Goal: Complete application form

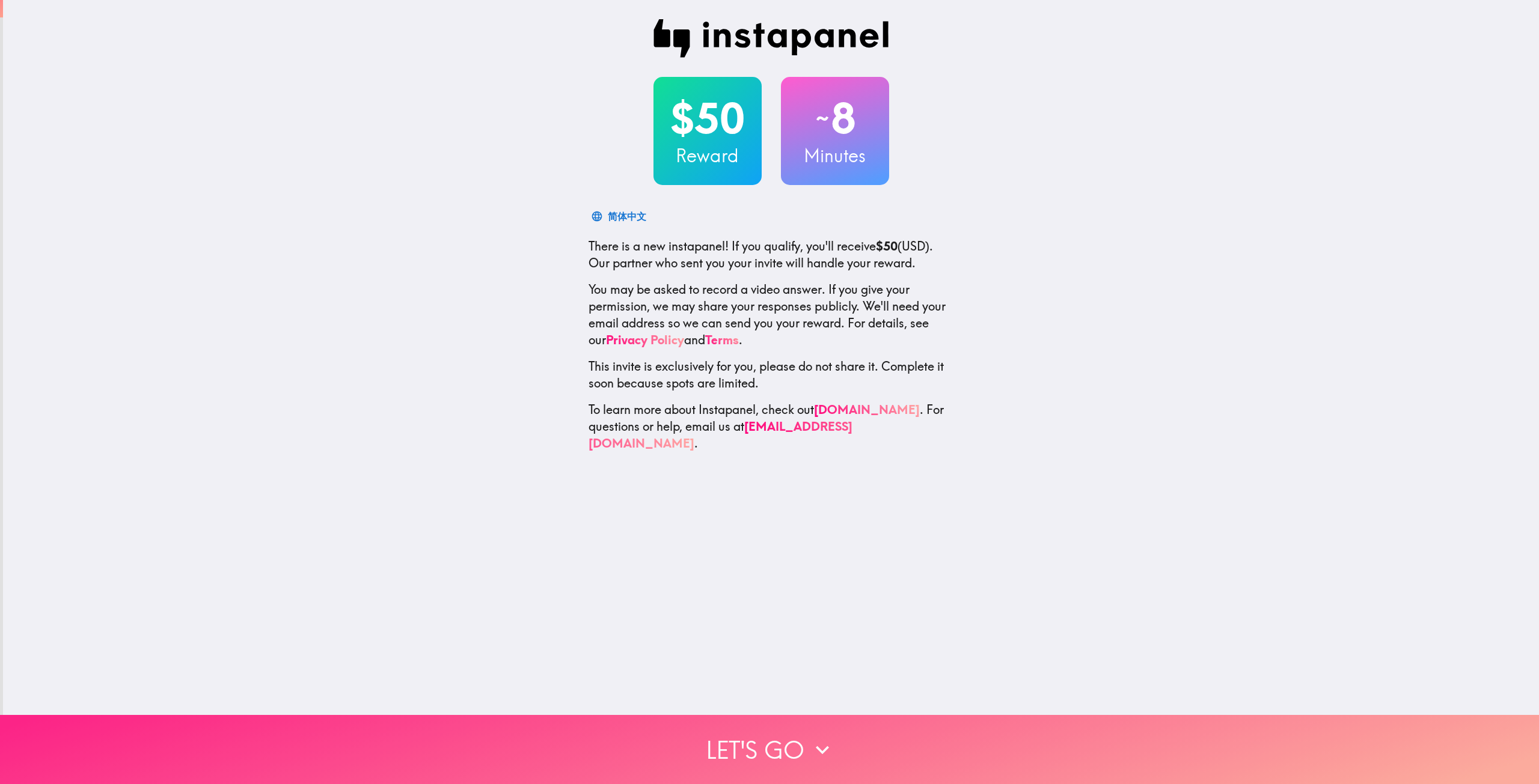
click at [789, 741] on button "Let's go" at bounding box center [770, 749] width 1539 height 69
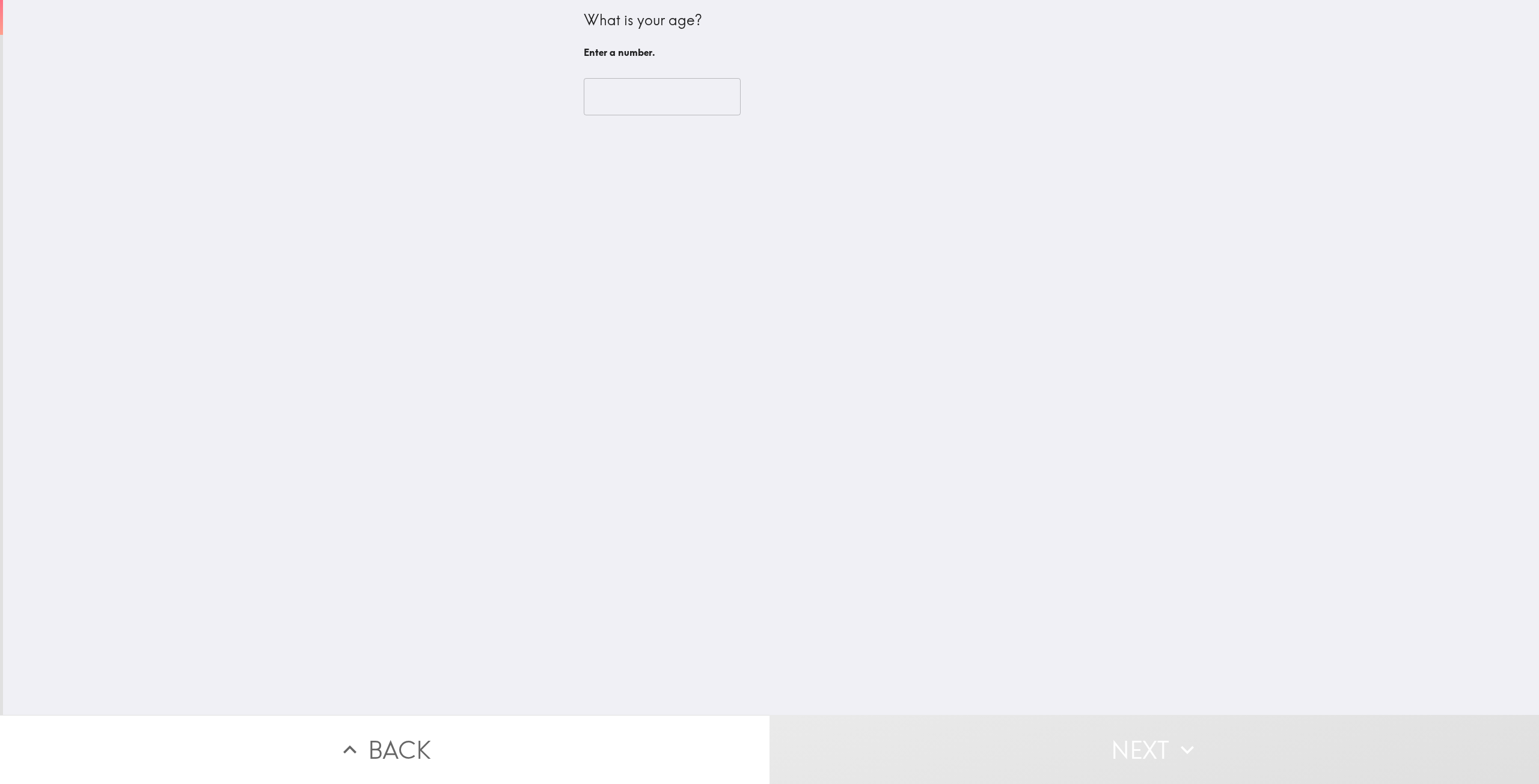
click at [606, 94] on input "number" at bounding box center [662, 97] width 157 height 37
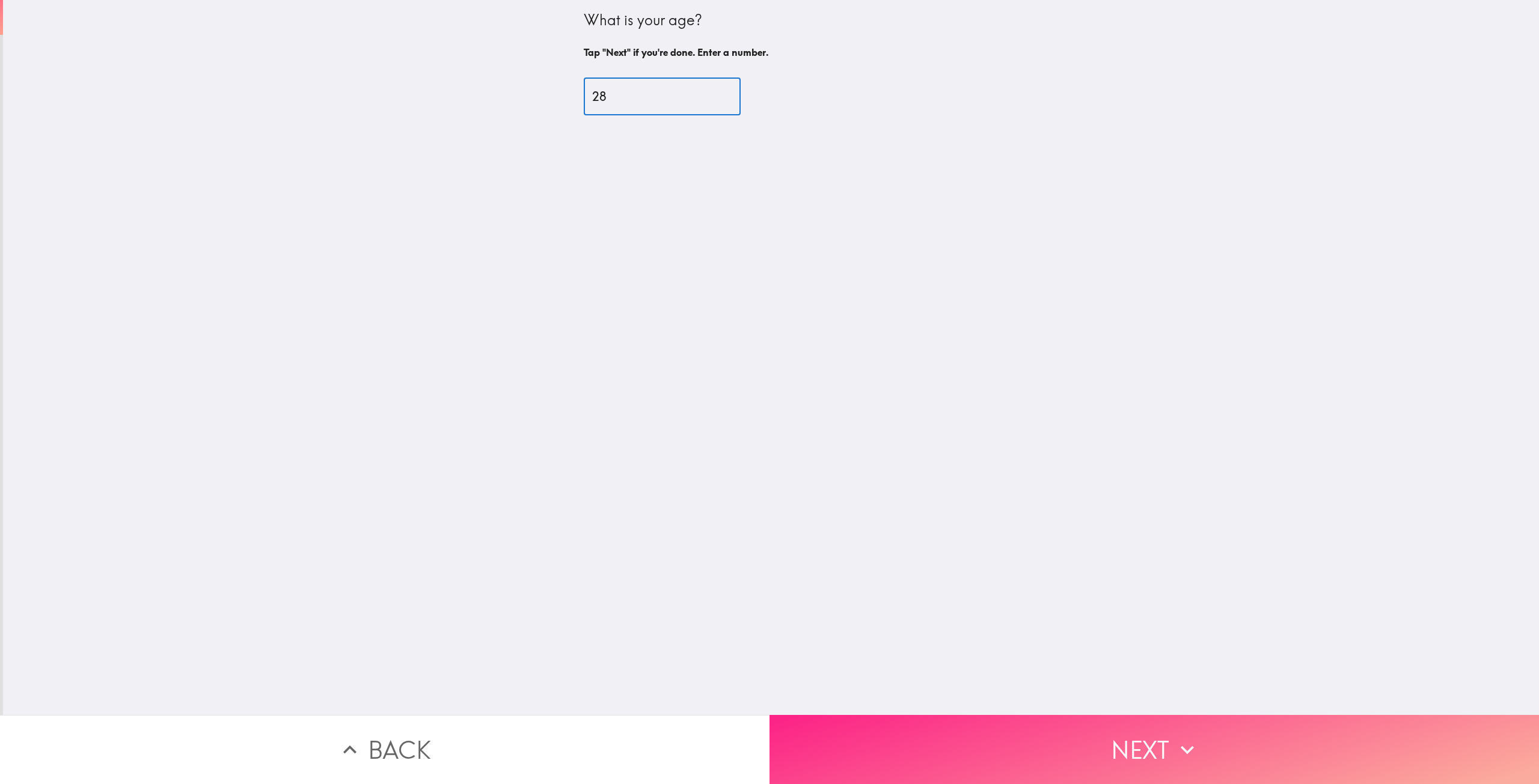
type input "28"
click at [1216, 741] on button "Next" at bounding box center [1154, 749] width 770 height 69
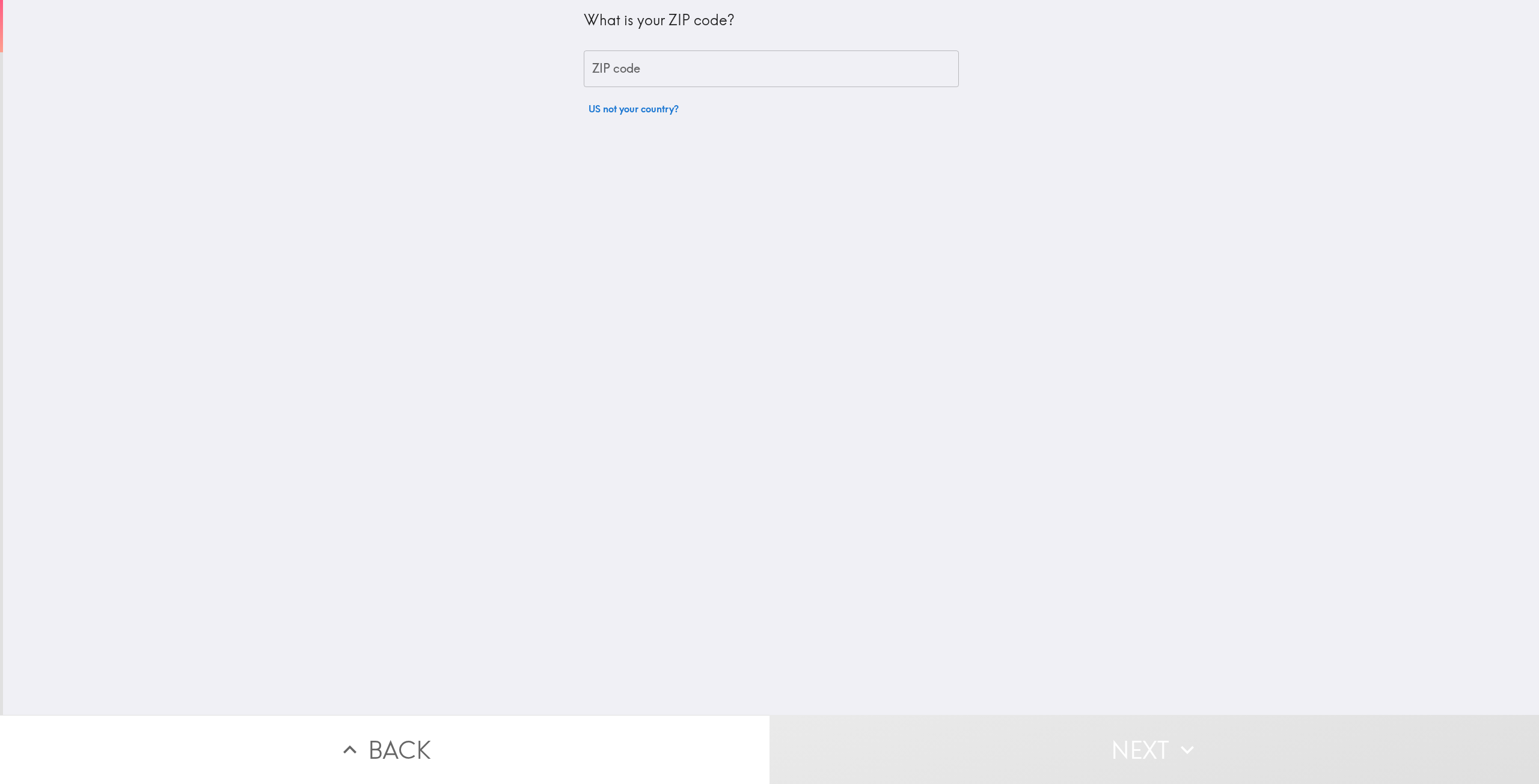
click at [654, 68] on input "ZIP code" at bounding box center [771, 69] width 375 height 37
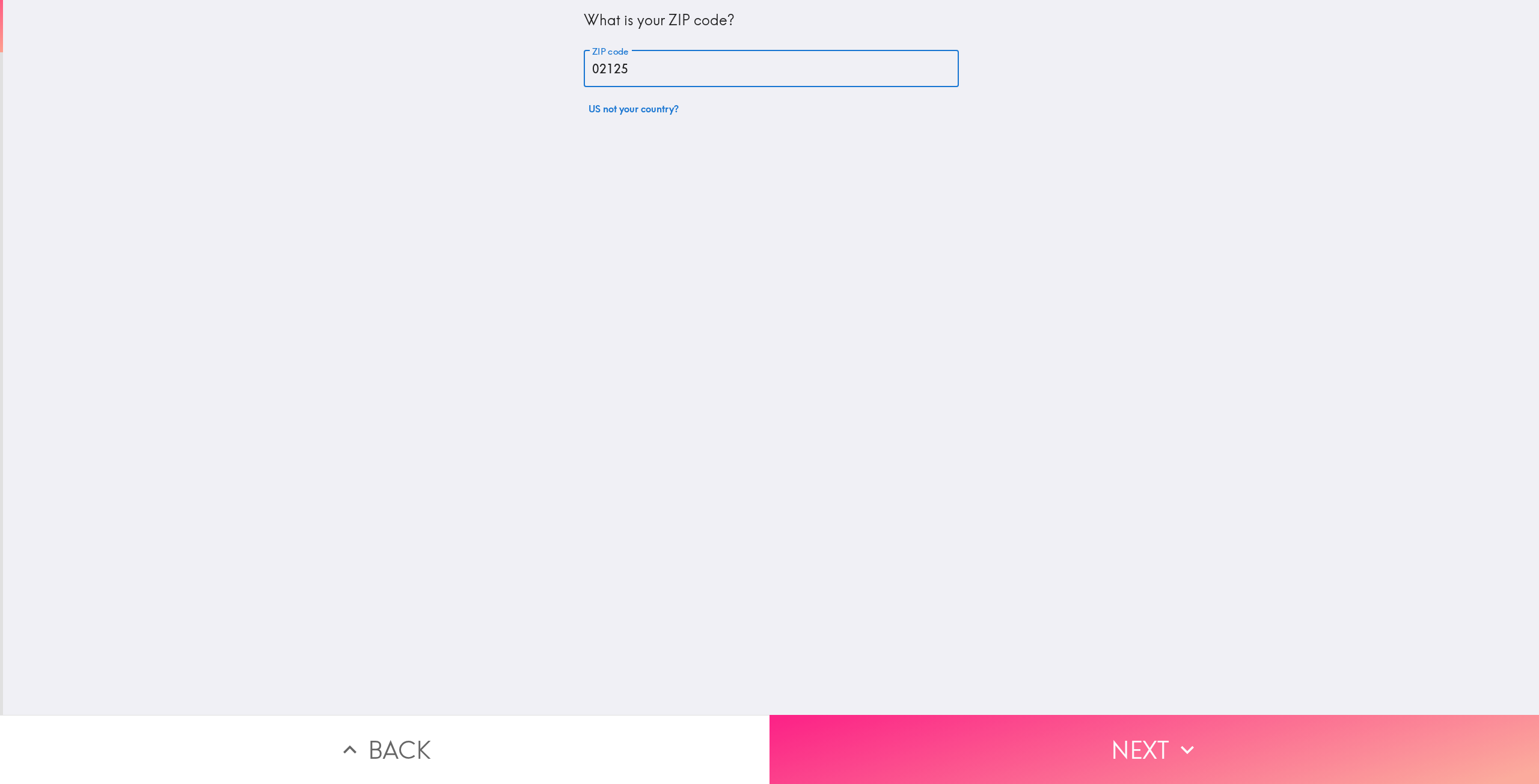
type input "02125"
click at [1131, 744] on button "Next" at bounding box center [1154, 749] width 770 height 69
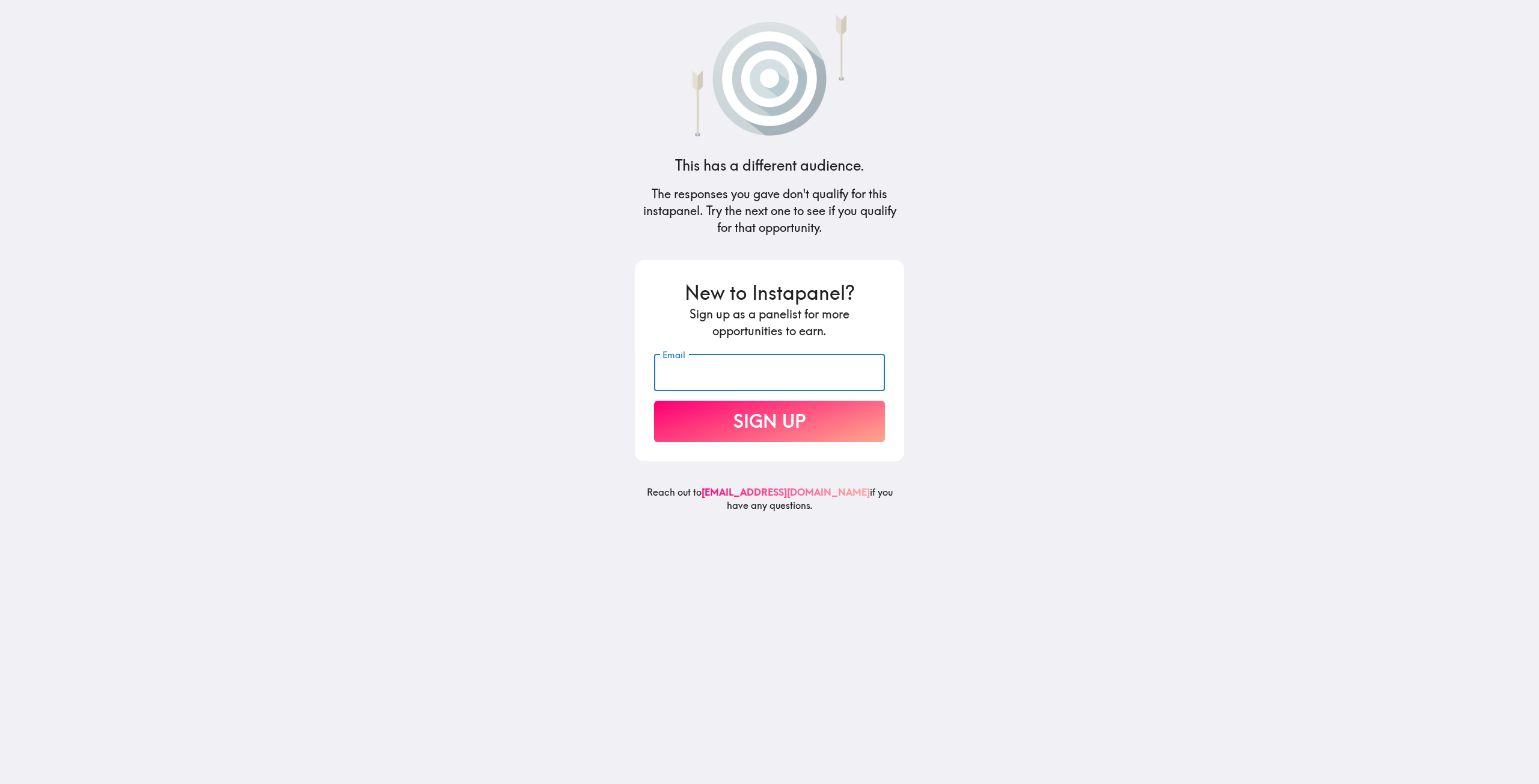
click at [731, 388] on input "Email" at bounding box center [770, 372] width 231 height 37
type input "[PERSON_NAME]@filtergr"
